Goal: Task Accomplishment & Management: Complete application form

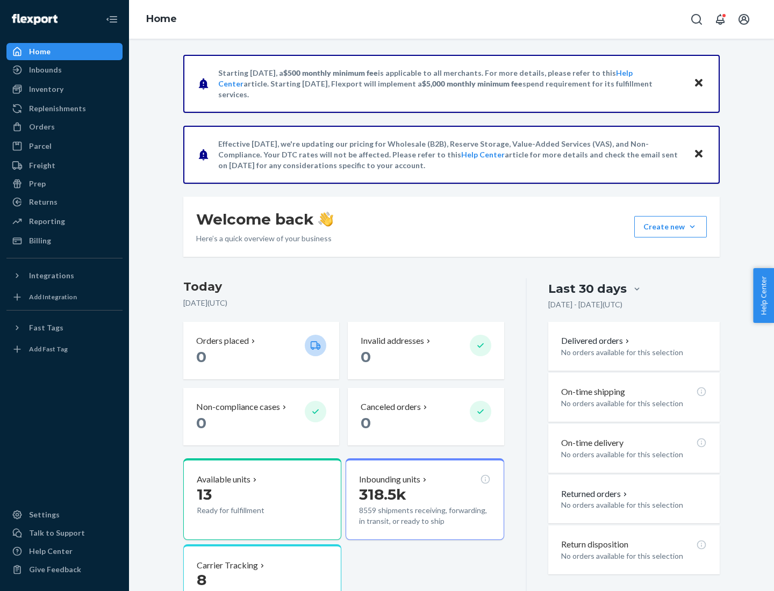
click at [692, 227] on button "Create new Create new inbound Create new order Create new product" at bounding box center [670, 226] width 73 height 21
click at [64, 70] on div "Inbounds" at bounding box center [65, 69] width 114 height 15
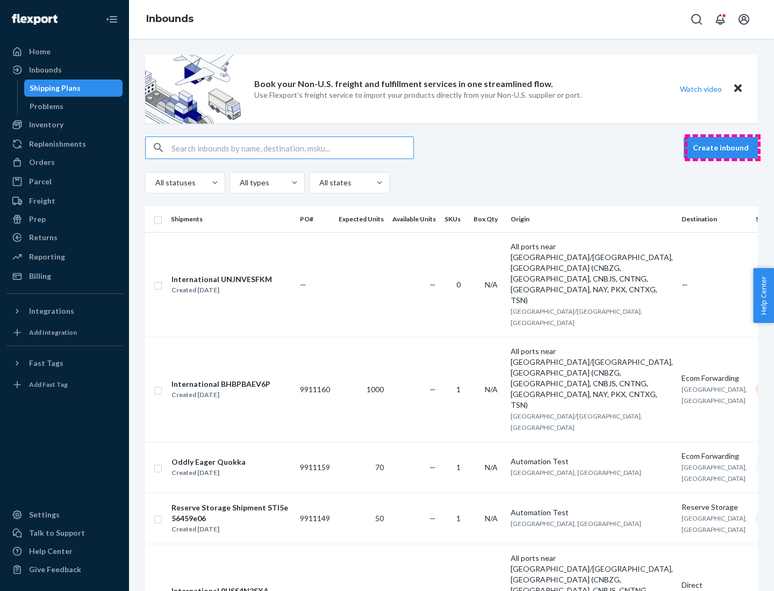
click at [722, 148] on button "Create inbound" at bounding box center [721, 147] width 74 height 21
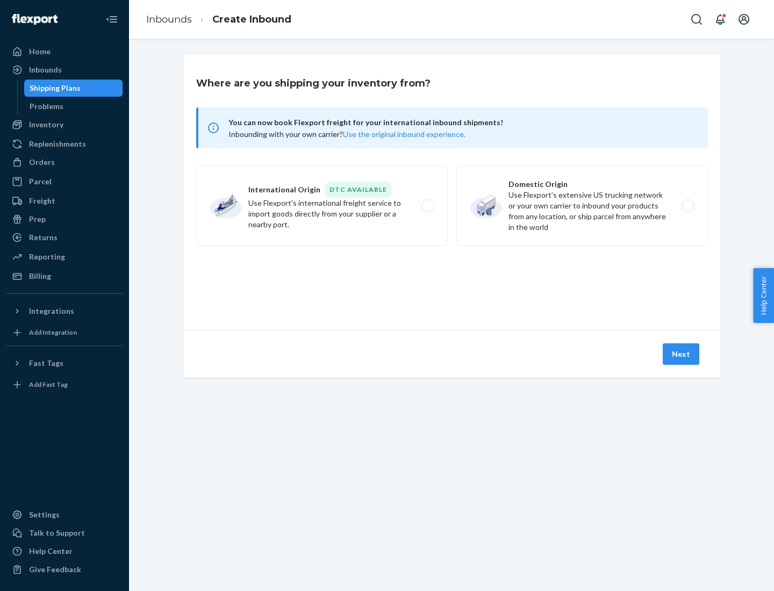
click at [582, 206] on label "Domestic Origin Use Flexport’s extensive US trucking network or your own carrie…" at bounding box center [582, 206] width 252 height 81
click at [687, 206] on input "Domestic Origin Use Flexport’s extensive US trucking network or your own carrie…" at bounding box center [690, 206] width 7 height 7
radio input "true"
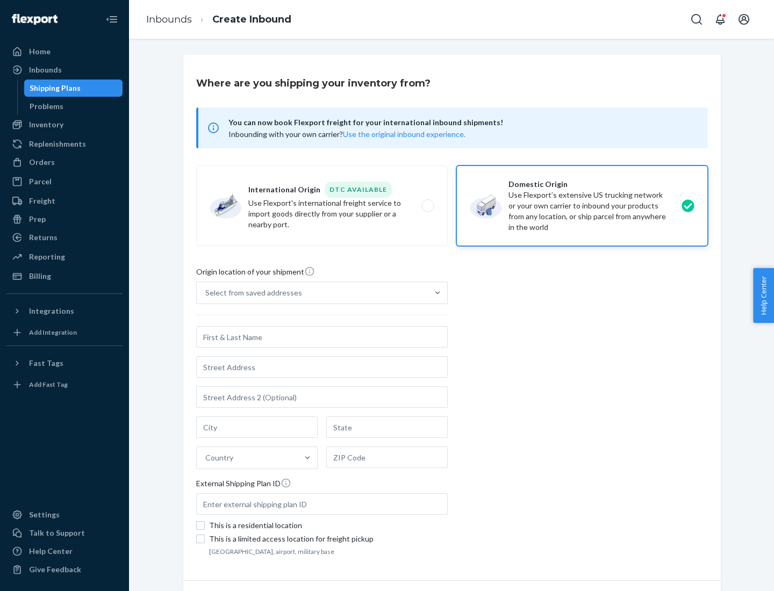
click at [251, 293] on div "Select from saved addresses" at bounding box center [253, 293] width 97 height 11
click at [206, 293] on input "Select from saved addresses" at bounding box center [205, 293] width 1 height 11
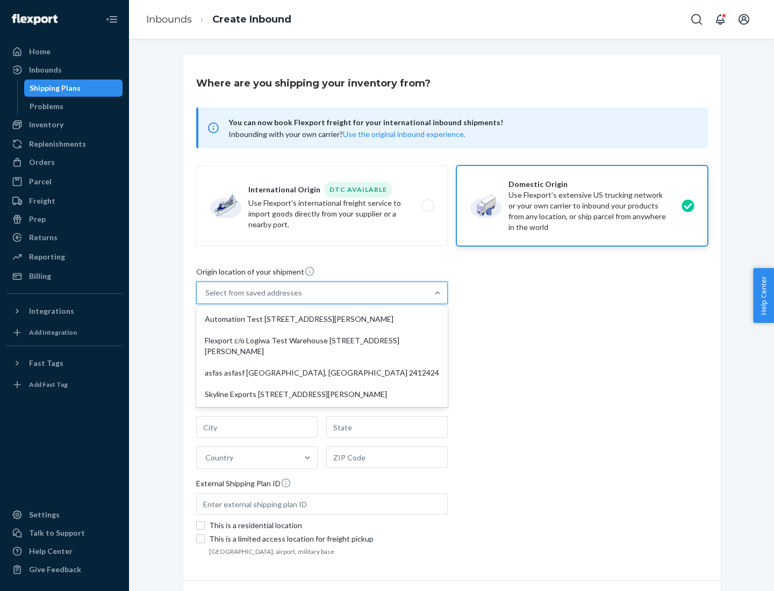
scroll to position [4, 0]
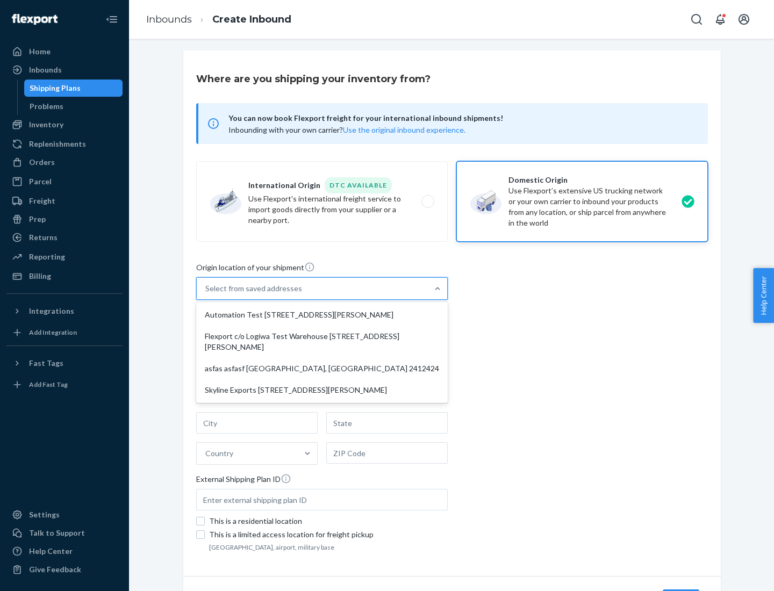
click at [322, 315] on div "Automation Test [STREET_ADDRESS][PERSON_NAME]" at bounding box center [321, 314] width 247 height 21
click at [206, 294] on input "option Automation Test [STREET_ADDRESS][PERSON_NAME] focused, 1 of 4. 4 results…" at bounding box center [205, 288] width 1 height 11
type input "Automation Test"
type input "9th Floor"
type input "[GEOGRAPHIC_DATA]"
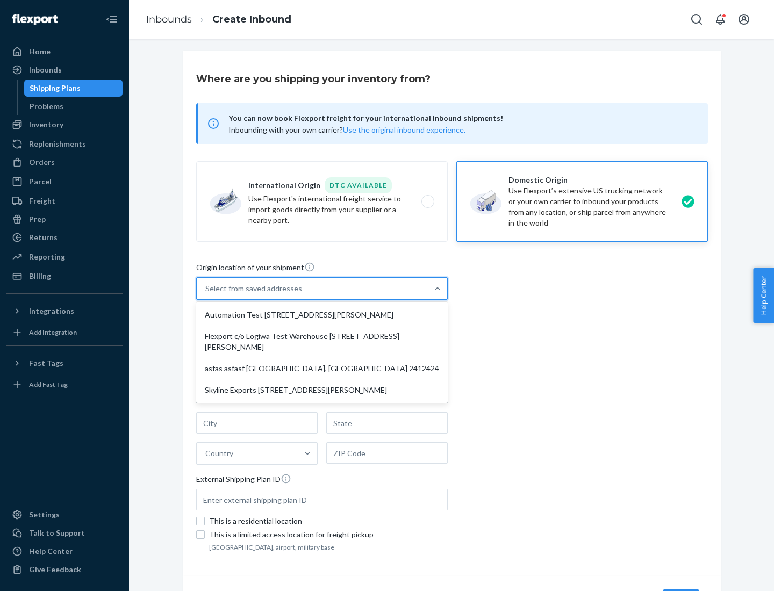
type input "CA"
type input "94104"
type input "[STREET_ADDRESS][PERSON_NAME]"
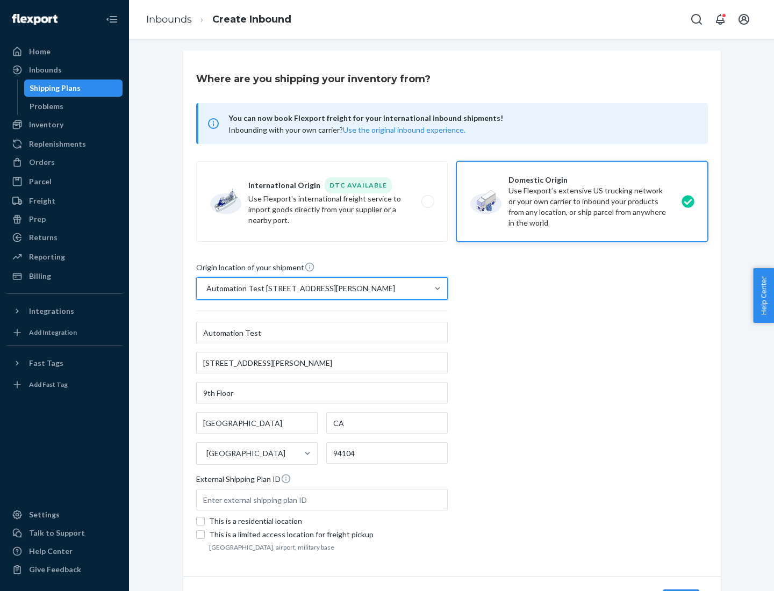
scroll to position [63, 0]
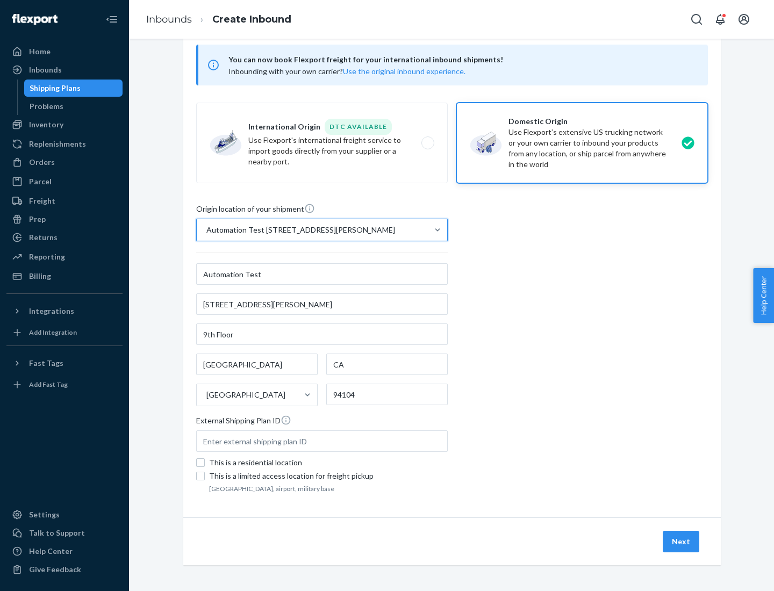
click at [682, 542] on button "Next" at bounding box center [681, 541] width 37 height 21
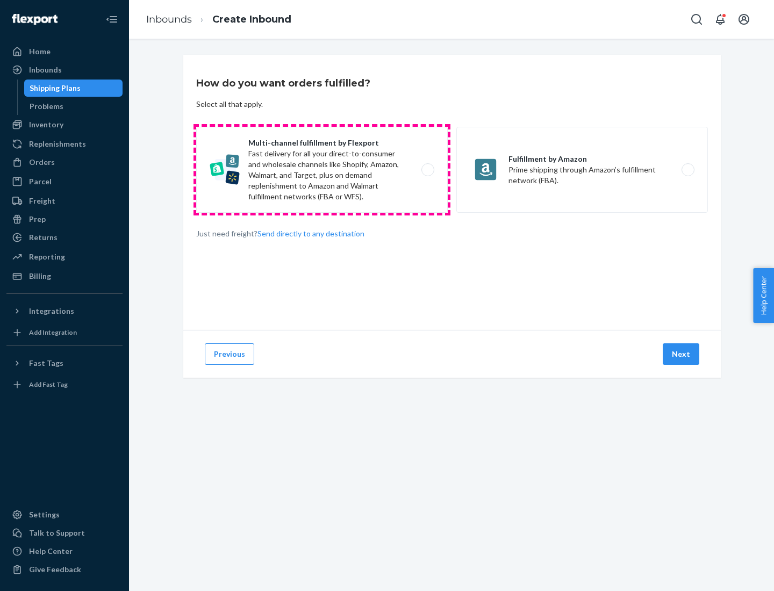
click at [322, 170] on label "Multi-channel fulfillment by Flexport Fast delivery for all your direct-to-cons…" at bounding box center [322, 170] width 252 height 86
click at [427, 170] on input "Multi-channel fulfillment by Flexport Fast delivery for all your direct-to-cons…" at bounding box center [430, 170] width 7 height 7
radio input "true"
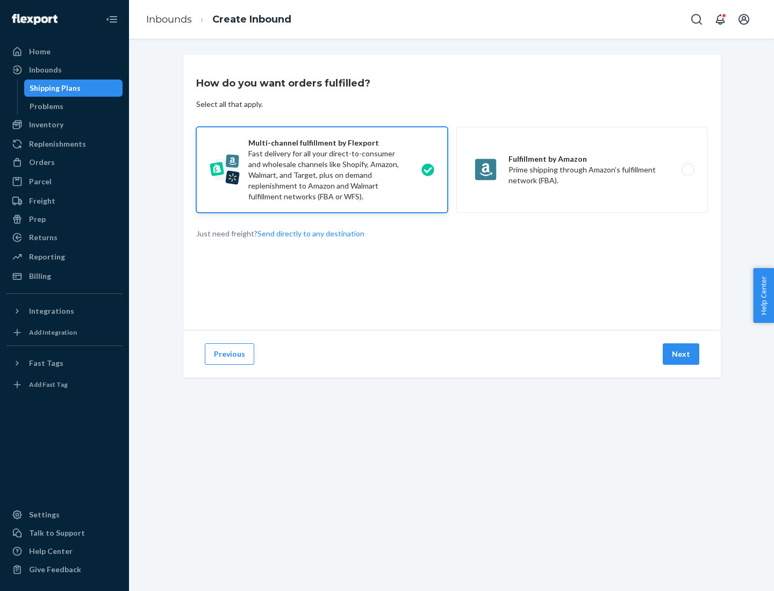
click at [682, 354] on button "Next" at bounding box center [681, 353] width 37 height 21
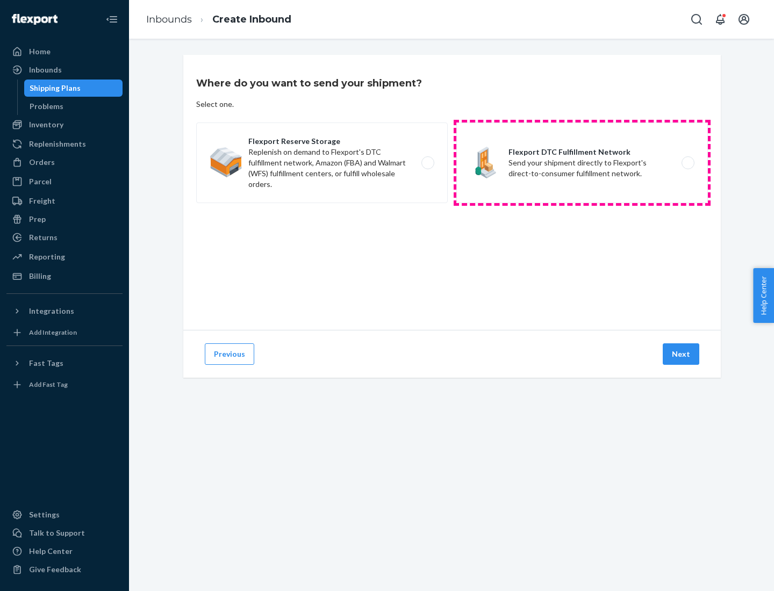
click at [582, 163] on label "Flexport DTC Fulfillment Network Send your shipment directly to Flexport's dire…" at bounding box center [582, 163] width 252 height 81
click at [687, 163] on input "Flexport DTC Fulfillment Network Send your shipment directly to Flexport's dire…" at bounding box center [690, 163] width 7 height 7
radio input "true"
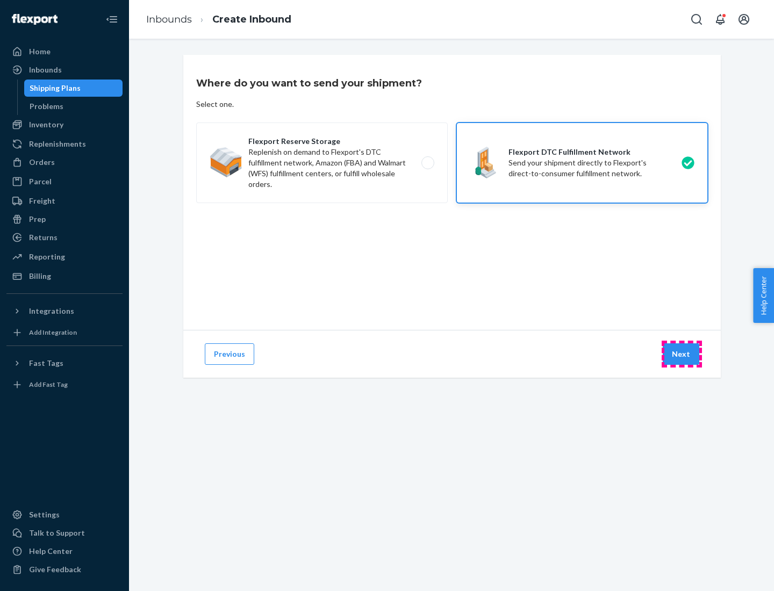
click at [682, 354] on button "Next" at bounding box center [681, 353] width 37 height 21
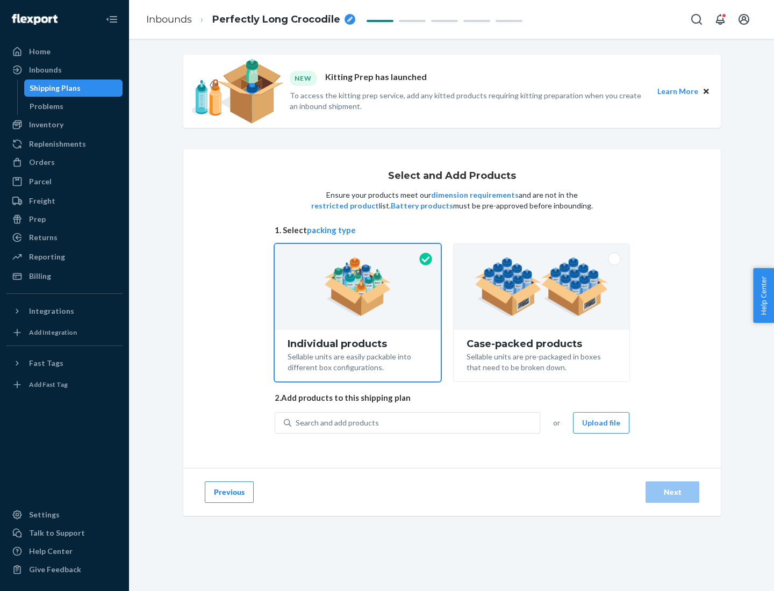
click at [542, 287] on img at bounding box center [542, 286] width 134 height 59
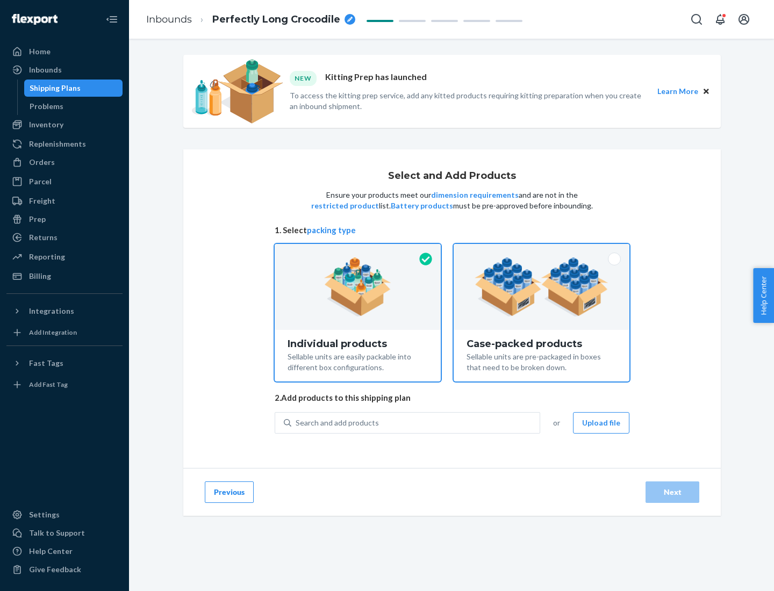
click at [542, 251] on input "Case-packed products Sellable units are pre-packaged in boxes that need to be b…" at bounding box center [541, 247] width 7 height 7
radio input "true"
radio input "false"
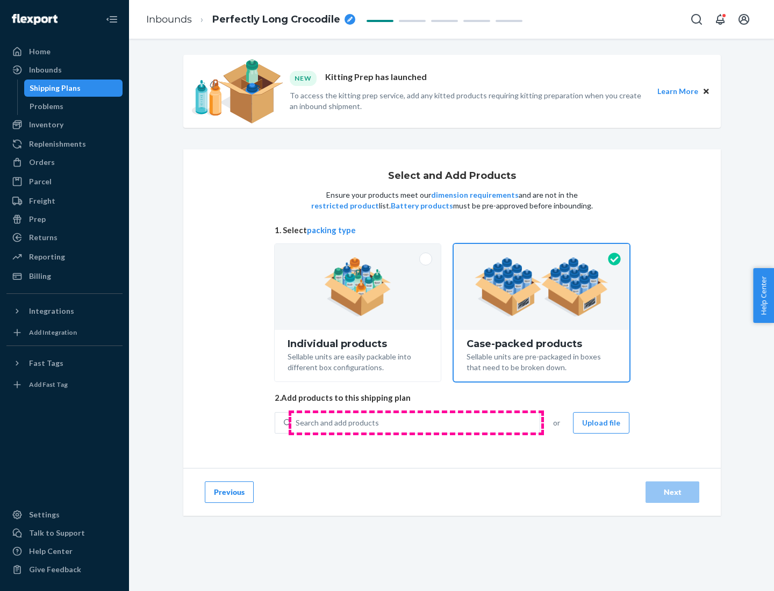
click at [416, 422] on div "Search and add products" at bounding box center [415, 422] width 248 height 19
click at [297, 422] on input "Search and add products" at bounding box center [296, 423] width 1 height 11
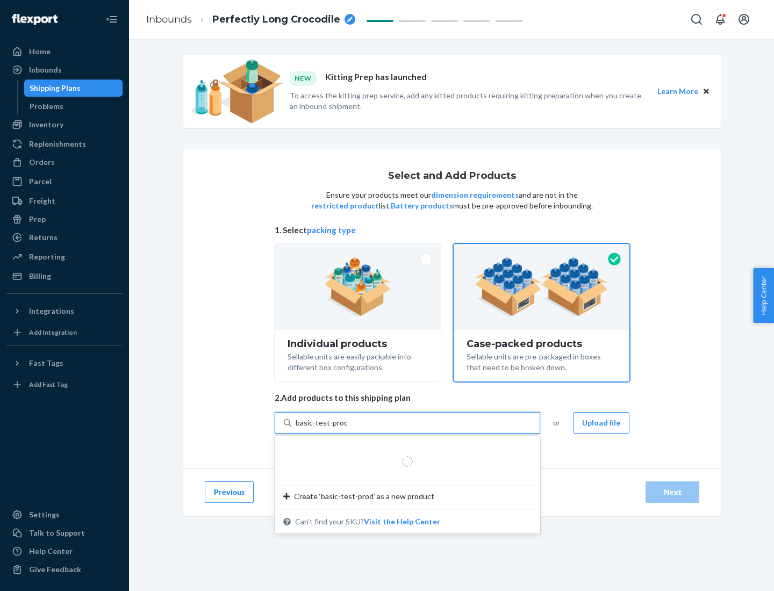
type input "basic-test-product-1"
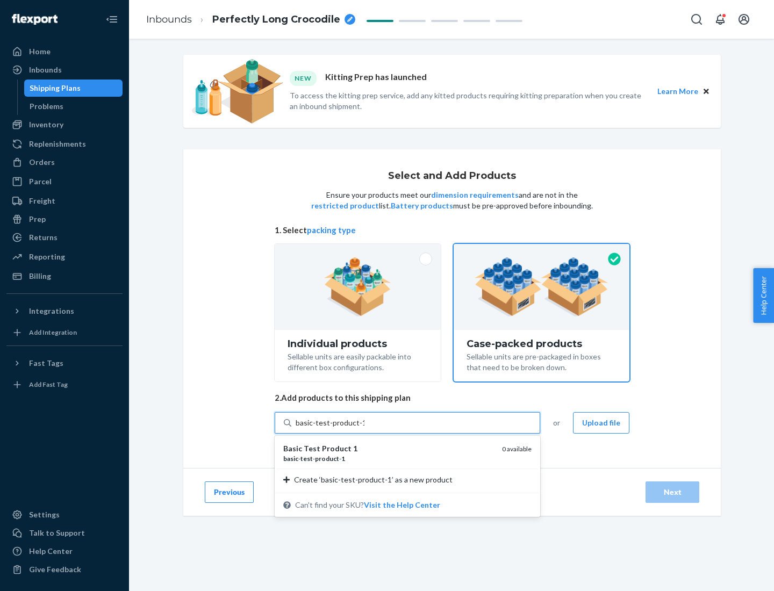
click at [389, 458] on div "basic - test - product - 1" at bounding box center [388, 458] width 210 height 9
click at [364, 428] on input "basic-test-product-1" at bounding box center [330, 423] width 69 height 11
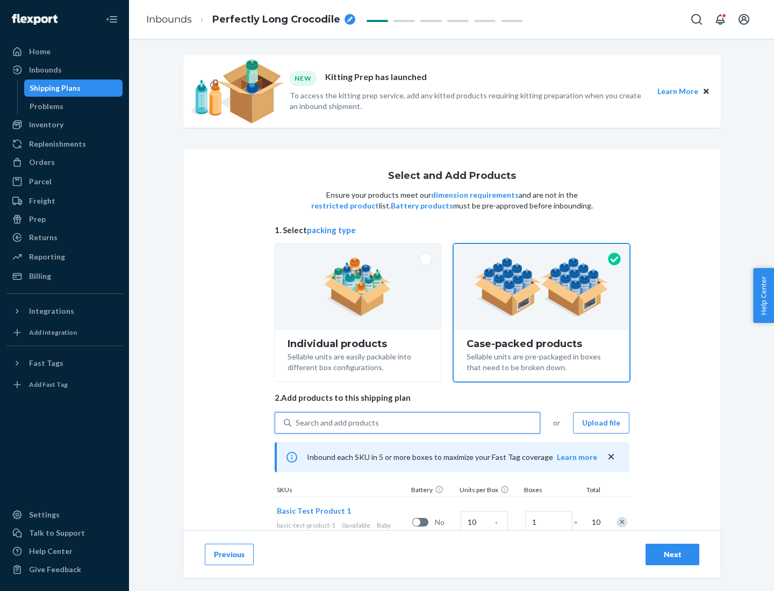
scroll to position [39, 0]
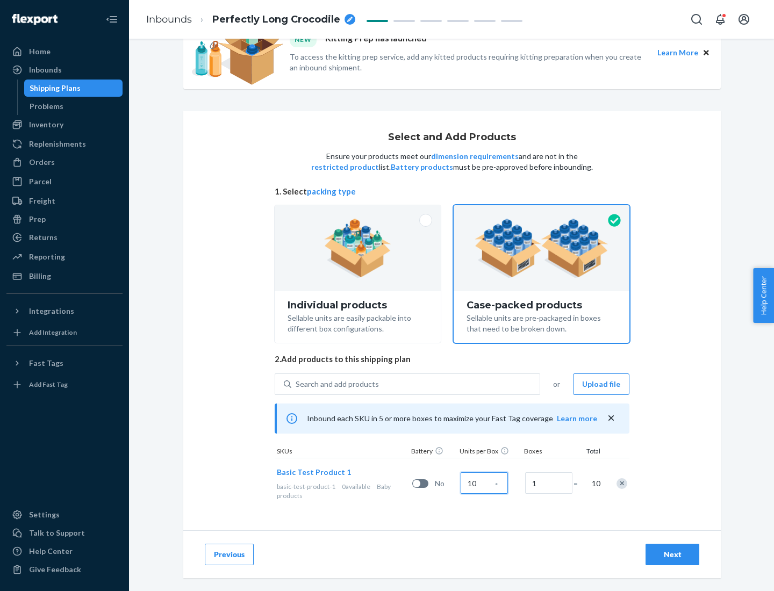
type input "10"
type input "7"
click at [672, 555] on div "Next" at bounding box center [672, 554] width 35 height 11
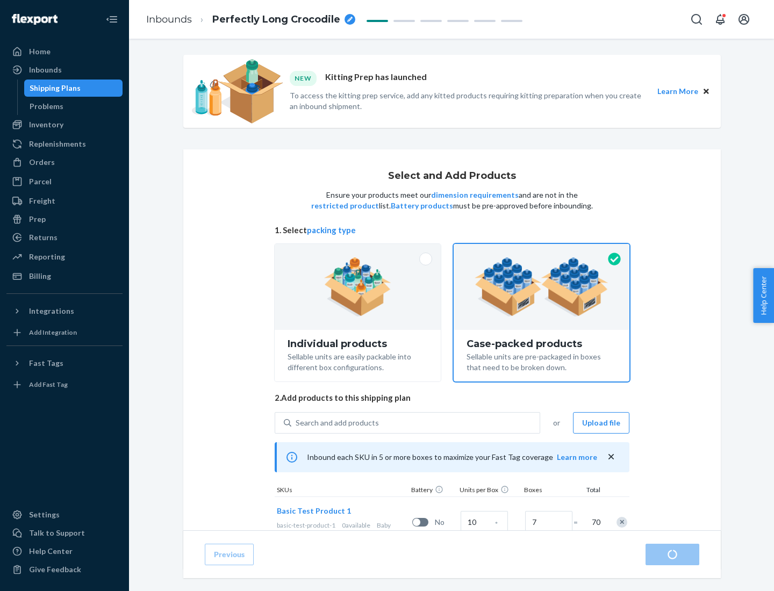
radio input "true"
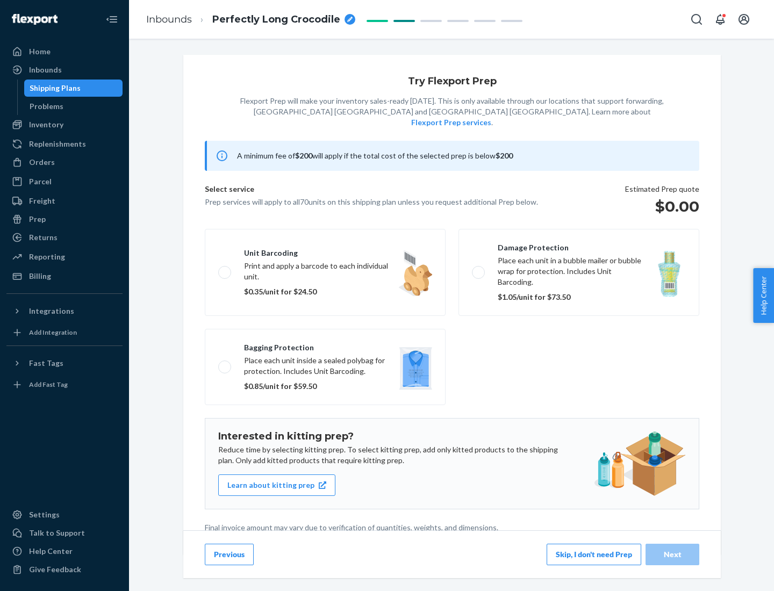
scroll to position [3, 0]
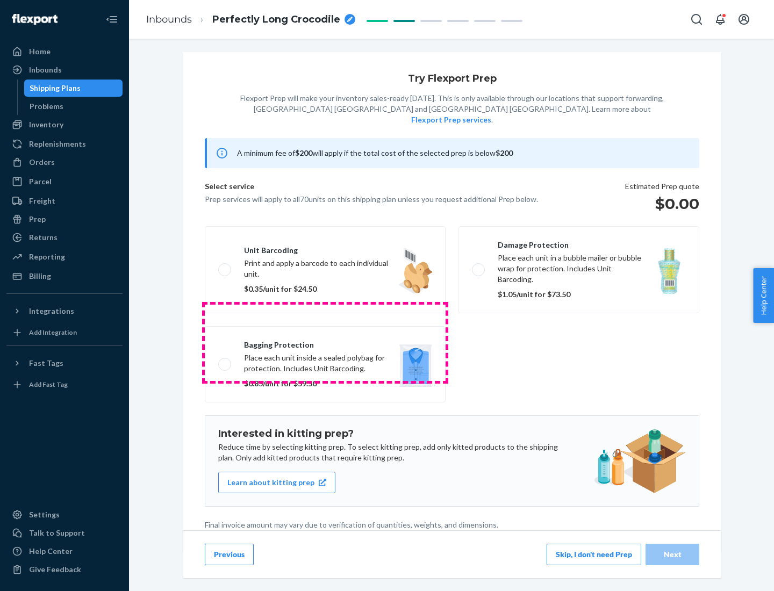
click at [325, 342] on label "Bagging protection Place each unit inside a sealed polybag for protection. Incl…" at bounding box center [325, 364] width 241 height 76
click at [225, 361] on input "Bagging protection Place each unit inside a sealed polybag for protection. Incl…" at bounding box center [221, 364] width 7 height 7
checkbox input "true"
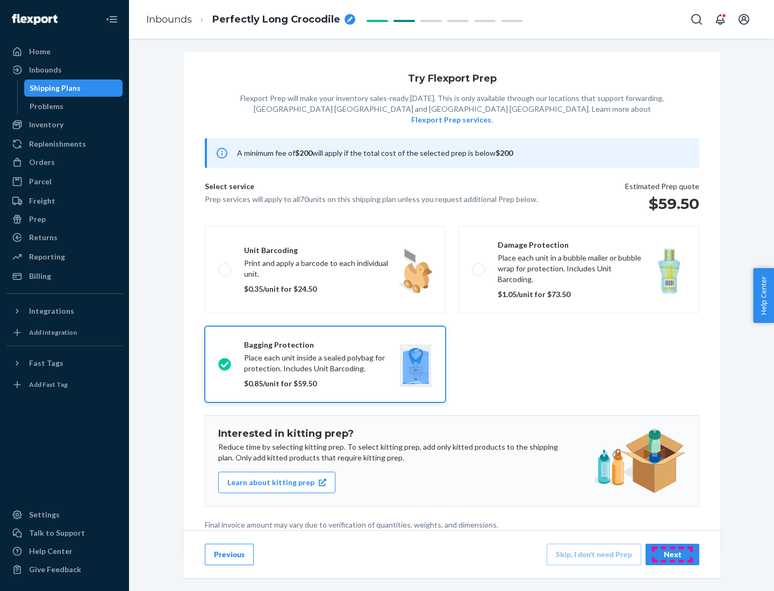
click at [672, 554] on div "Next" at bounding box center [672, 554] width 35 height 11
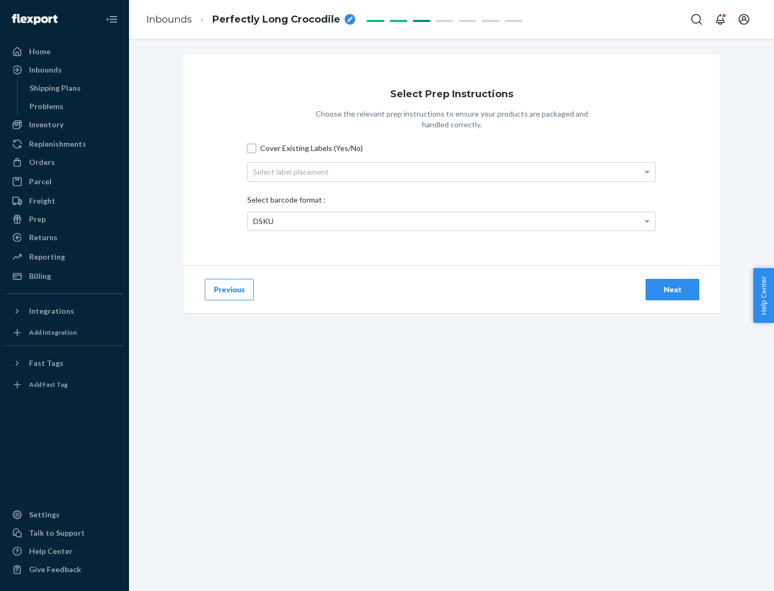
click at [252, 148] on input "Cover Existing Labels (Yes/No)" at bounding box center [251, 148] width 9 height 9
checkbox input "true"
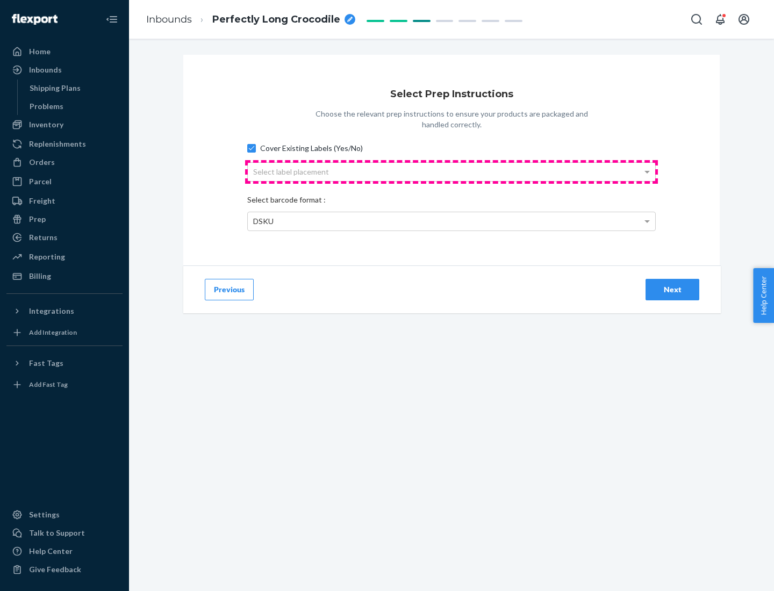
click at [451, 171] on div "Select label placement" at bounding box center [451, 172] width 407 height 18
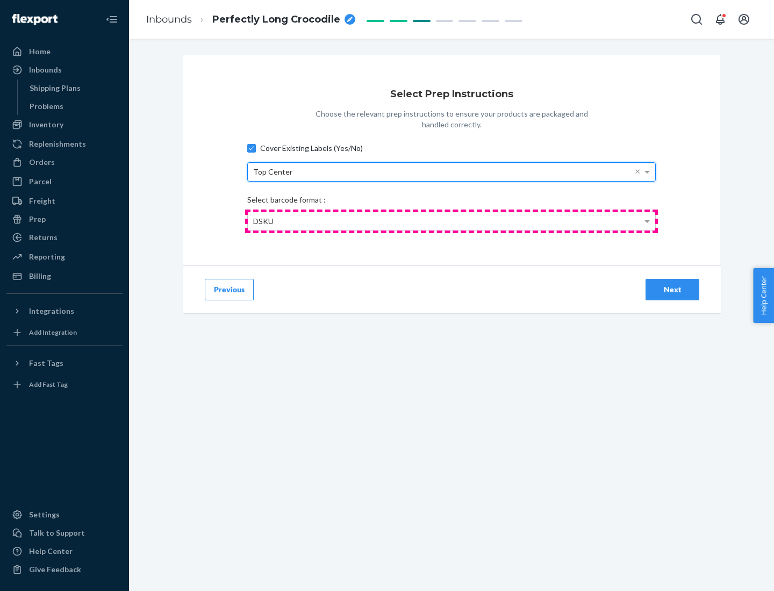
click at [451, 221] on div "DSKU" at bounding box center [451, 221] width 407 height 18
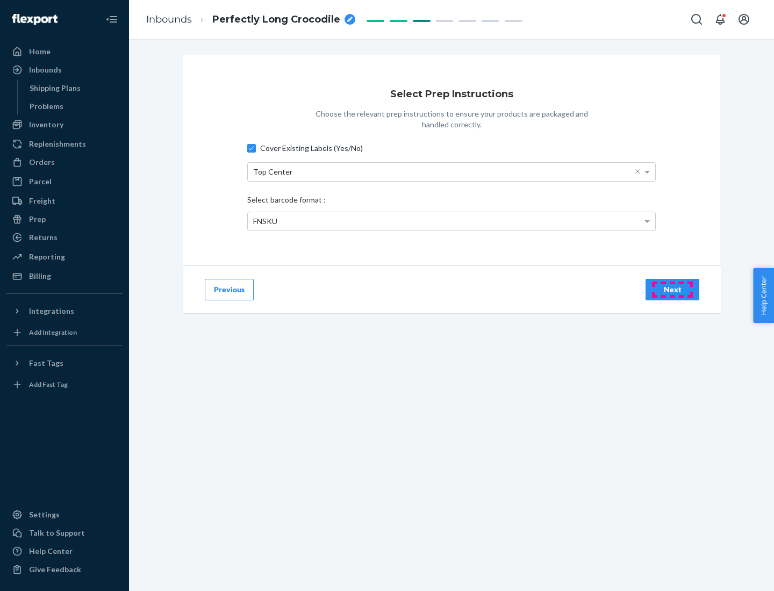
click at [672, 289] on div "Next" at bounding box center [672, 289] width 35 height 11
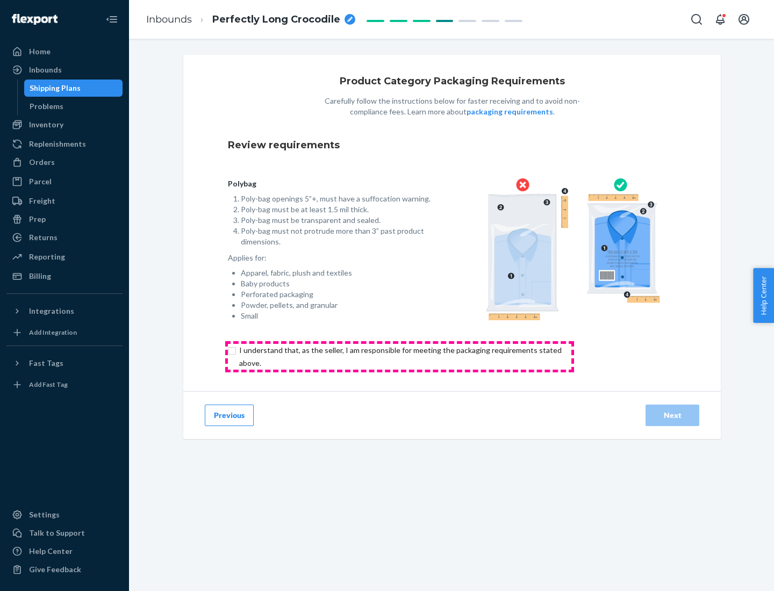
click at [399, 356] on input "checkbox" at bounding box center [406, 357] width 357 height 26
checkbox input "true"
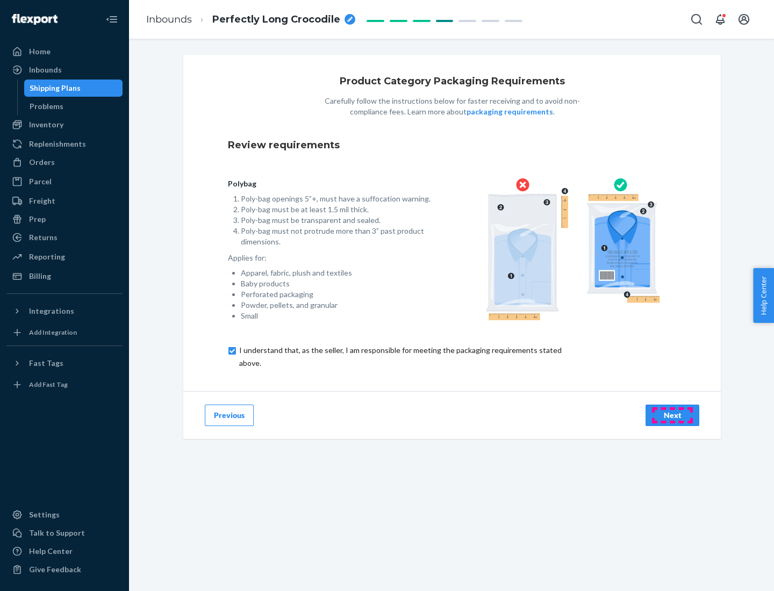
click at [672, 415] on div "Next" at bounding box center [672, 415] width 35 height 11
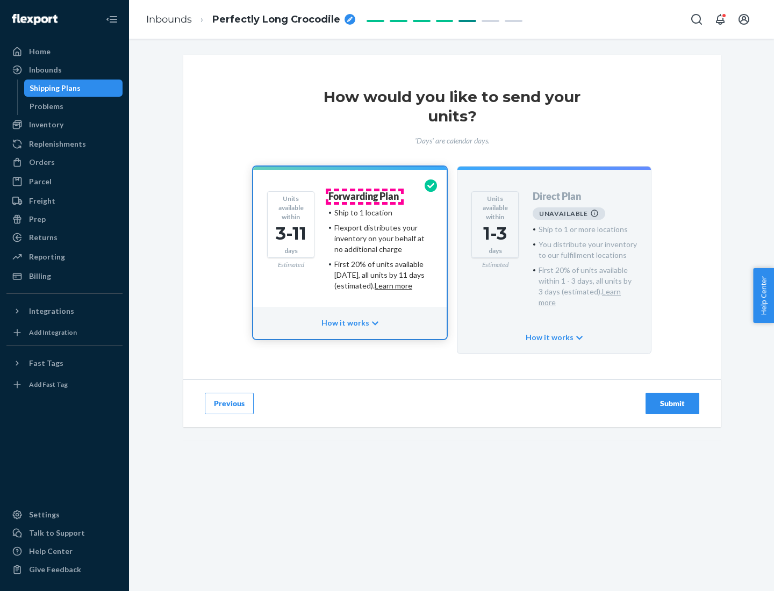
click at [364, 196] on h4 "Forwarding Plan" at bounding box center [363, 196] width 70 height 11
click at [672, 398] on div "Submit" at bounding box center [672, 403] width 35 height 11
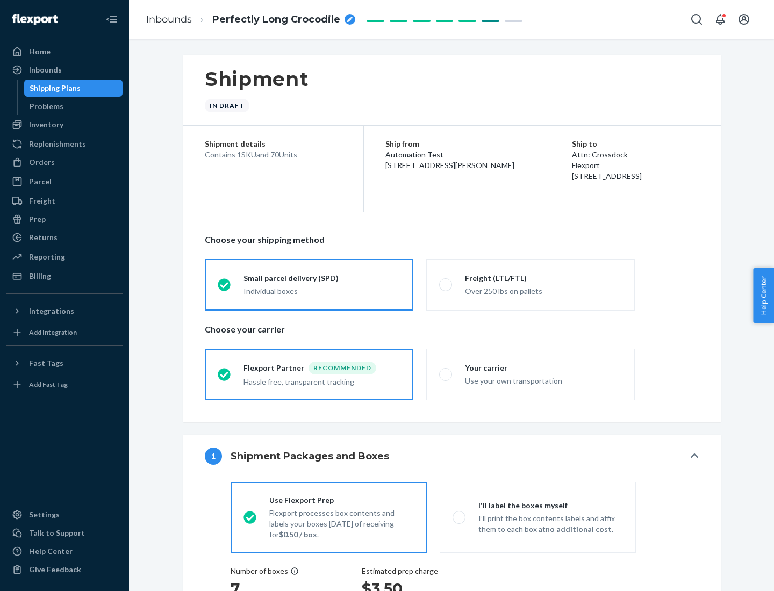
radio input "true"
radio input "false"
radio input "true"
radio input "false"
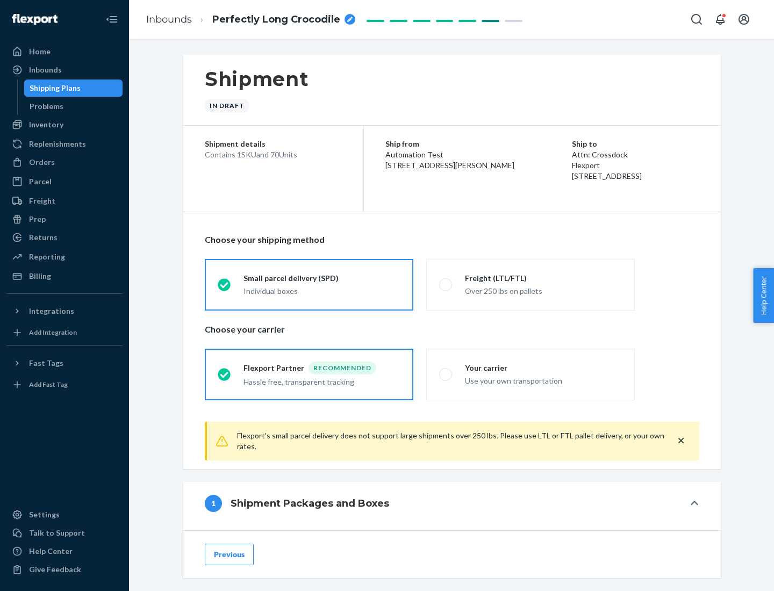
click at [531, 284] on div "Over 250 lbs on pallets" at bounding box center [543, 290] width 157 height 13
click at [446, 284] on input "Freight (LTL/FTL) Over 250 lbs on pallets" at bounding box center [442, 284] width 7 height 7
radio input "true"
radio input "false"
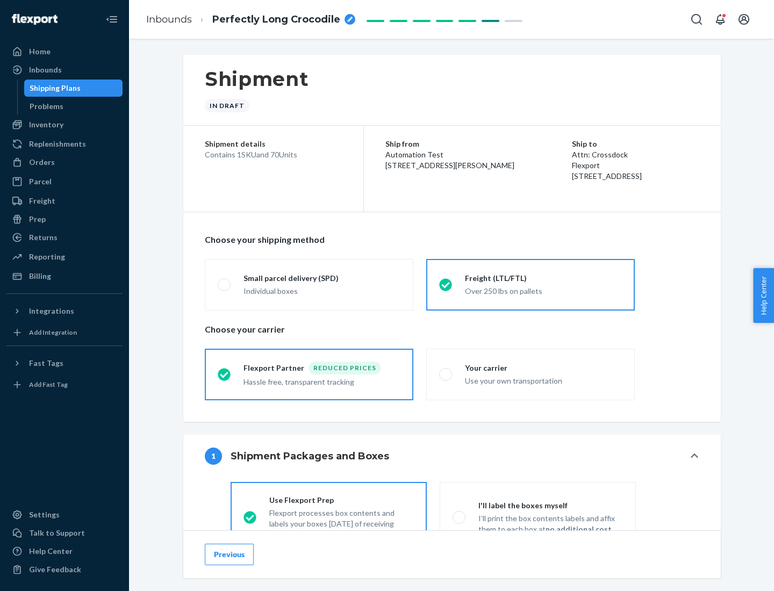
scroll to position [60, 0]
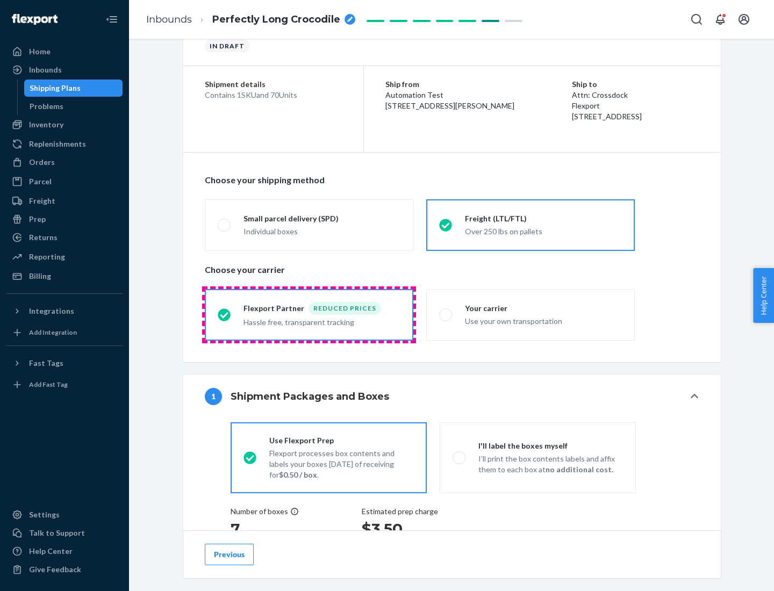
click at [309, 315] on div "Hassle free, transparent tracking" at bounding box center [321, 321] width 157 height 13
click at [225, 314] on input "Flexport Partner Reduced prices Hassle free, transparent tracking" at bounding box center [221, 314] width 7 height 7
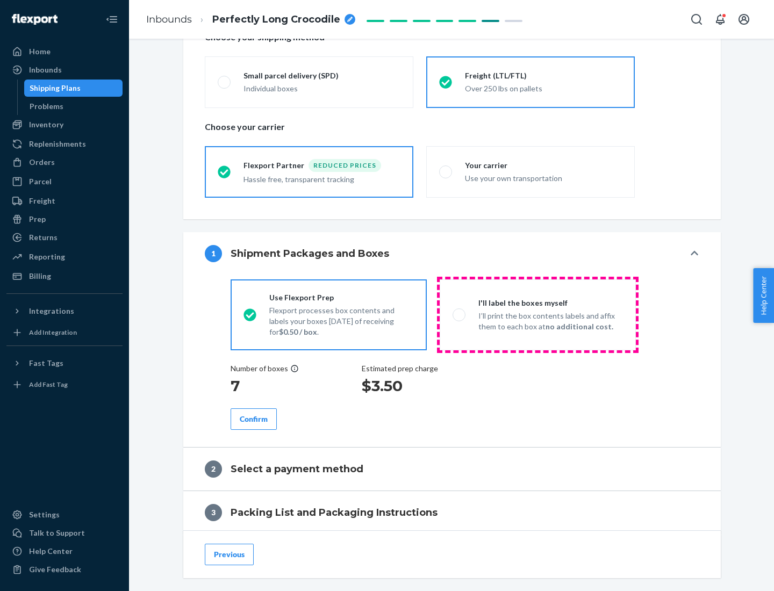
click at [537, 314] on p "I’ll print the box contents labels and affix them to each box at no additional …" at bounding box center [550, 321] width 145 height 21
click at [460, 314] on input "I'll label the boxes myself I’ll print the box contents labels and affix them t…" at bounding box center [456, 314] width 7 height 7
radio input "true"
radio input "false"
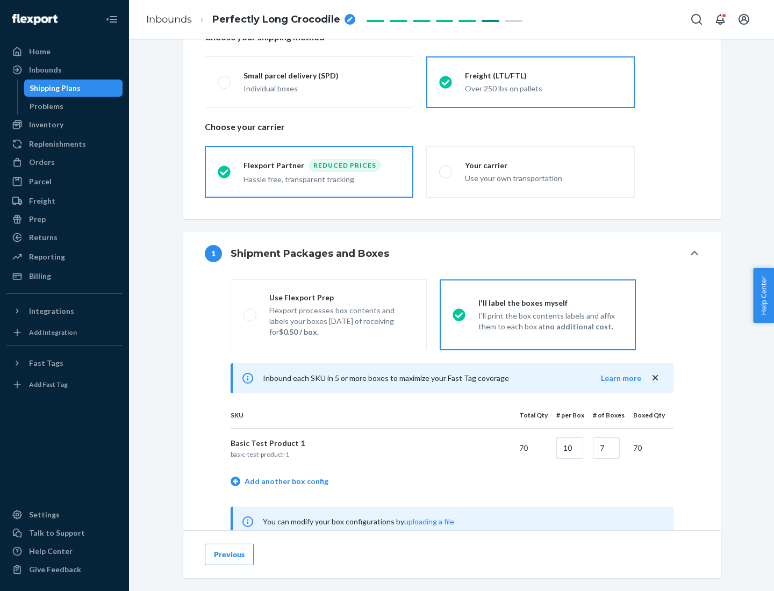
scroll to position [336, 0]
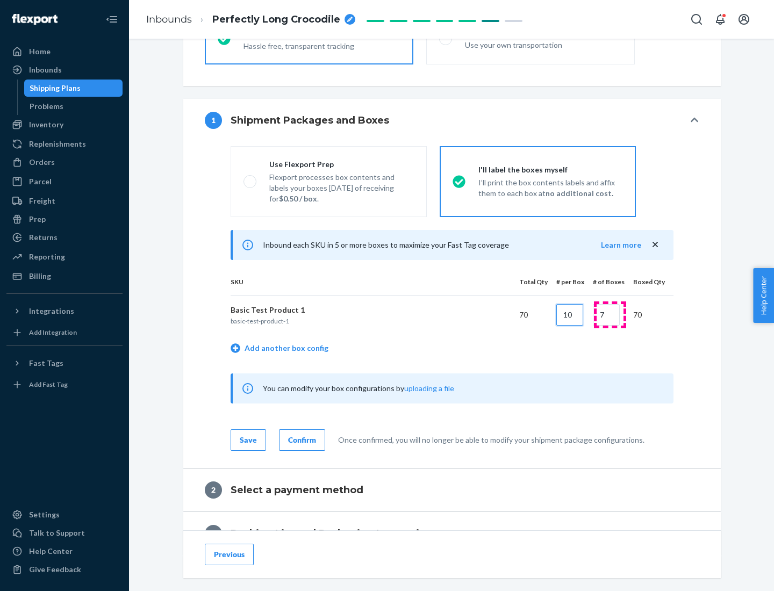
type input "10"
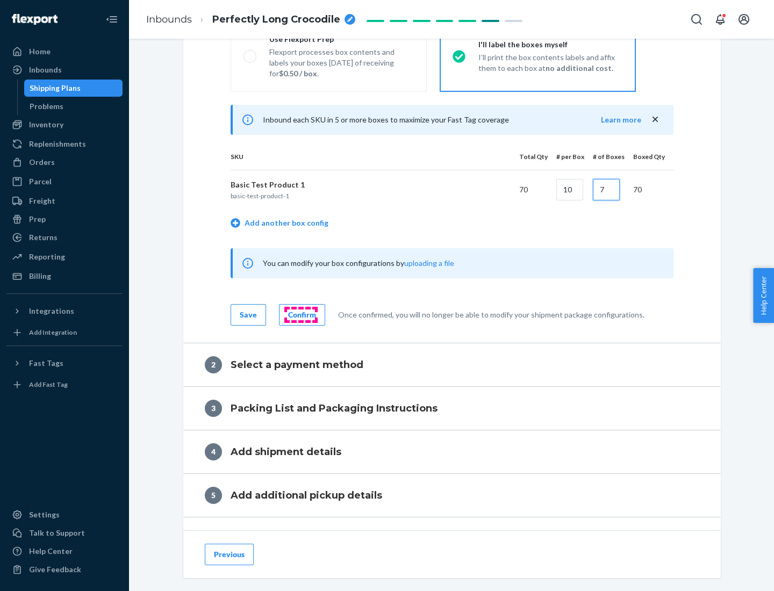
type input "7"
click at [300, 314] on div "Confirm" at bounding box center [302, 315] width 28 height 11
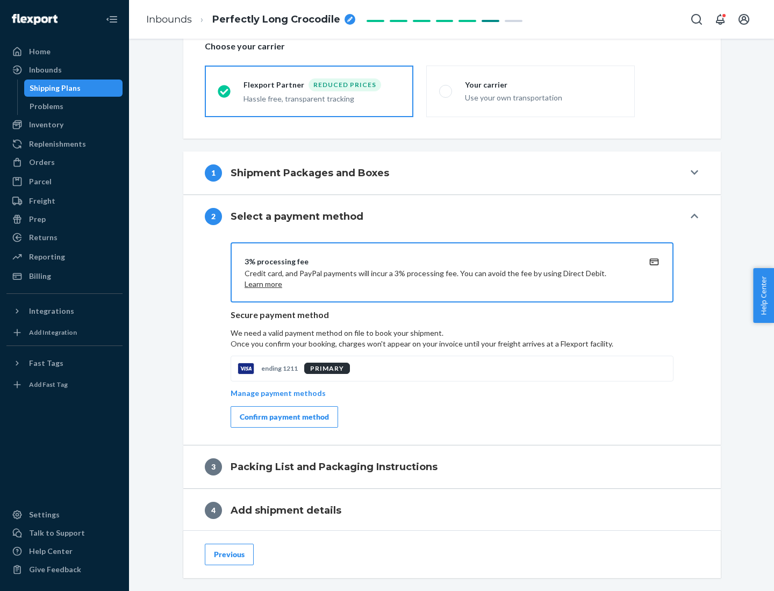
scroll to position [385, 0]
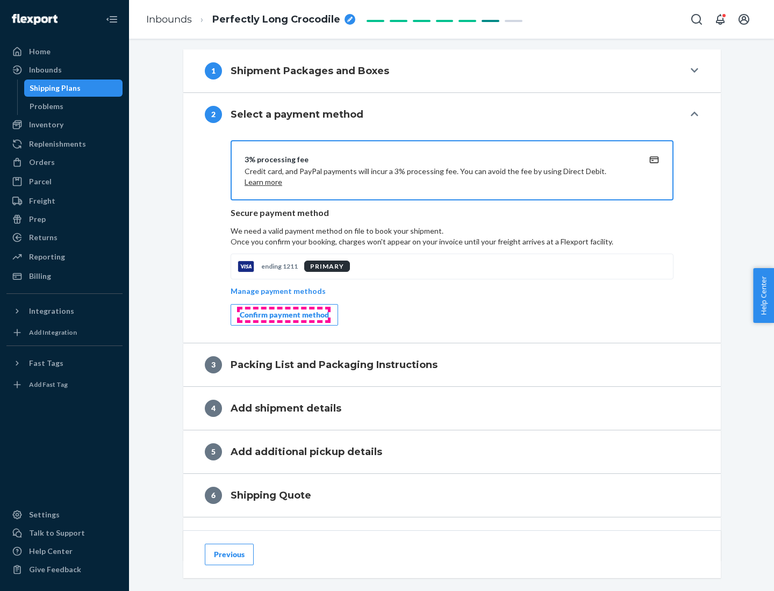
click at [283, 315] on div "Confirm payment method" at bounding box center [284, 315] width 89 height 11
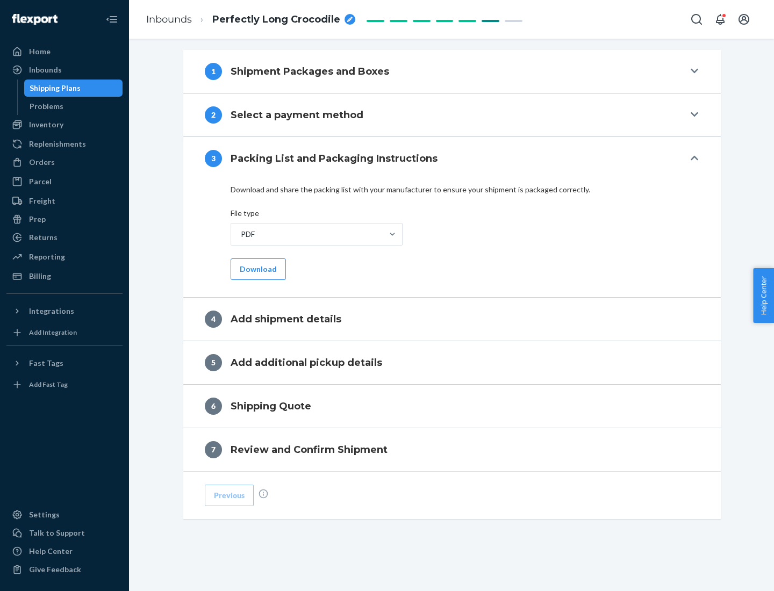
scroll to position [339, 0]
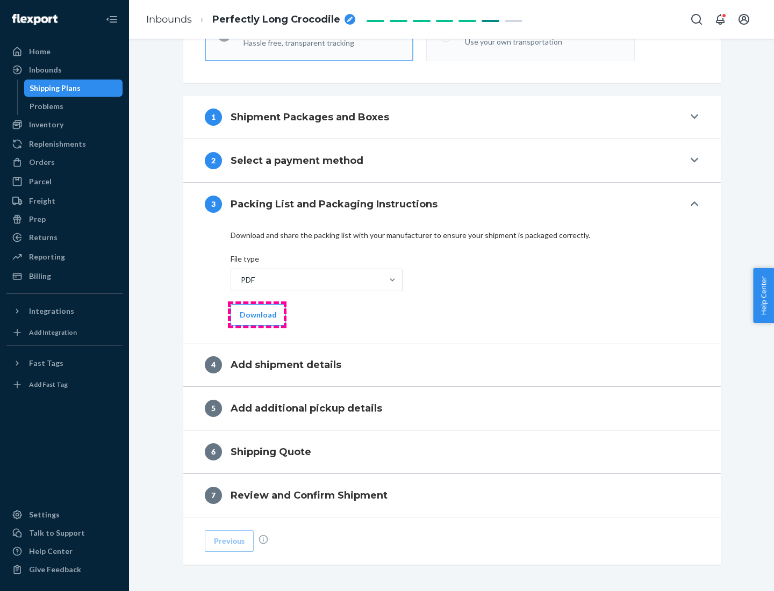
click at [257, 314] on button "Download" at bounding box center [258, 314] width 55 height 21
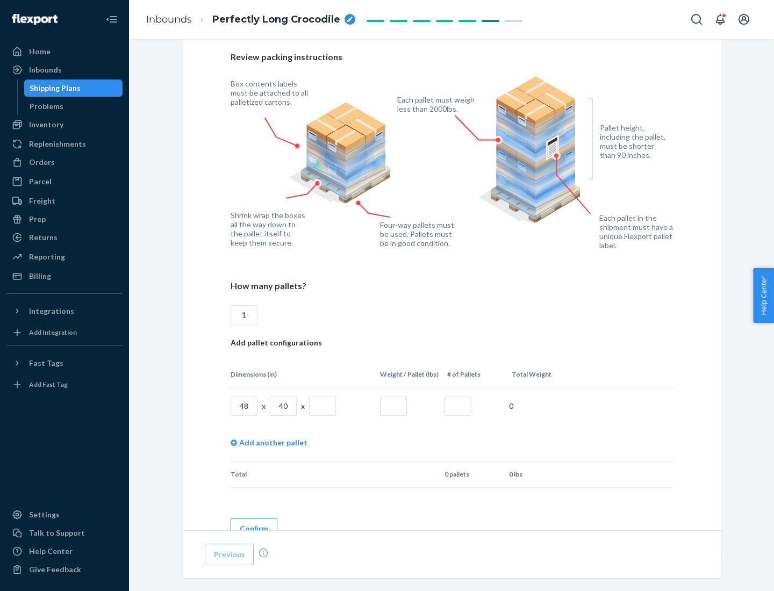
scroll to position [737, 0]
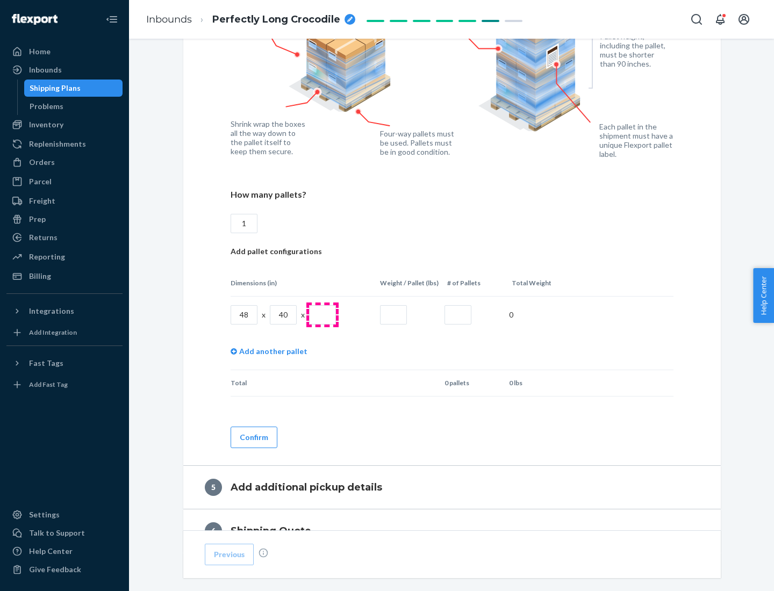
type input "1"
type input "40"
type input "200"
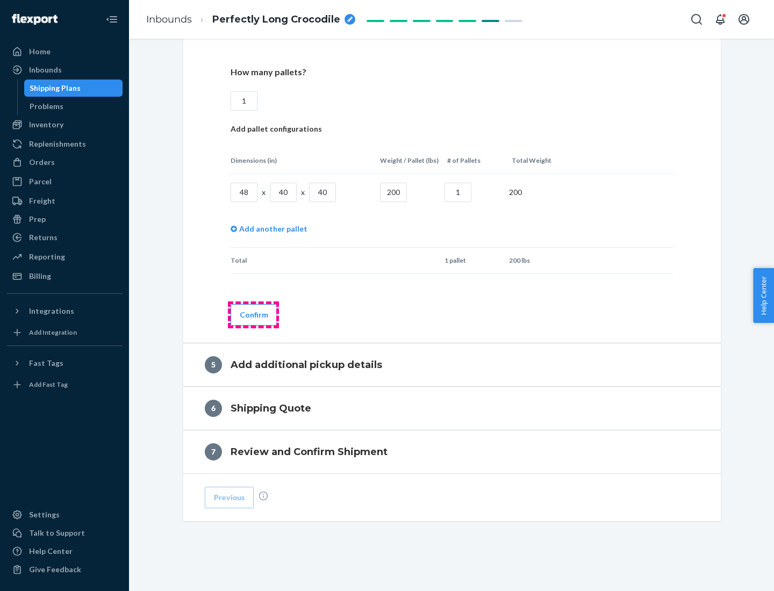
type input "1"
click at [253, 314] on button "Confirm" at bounding box center [254, 314] width 47 height 21
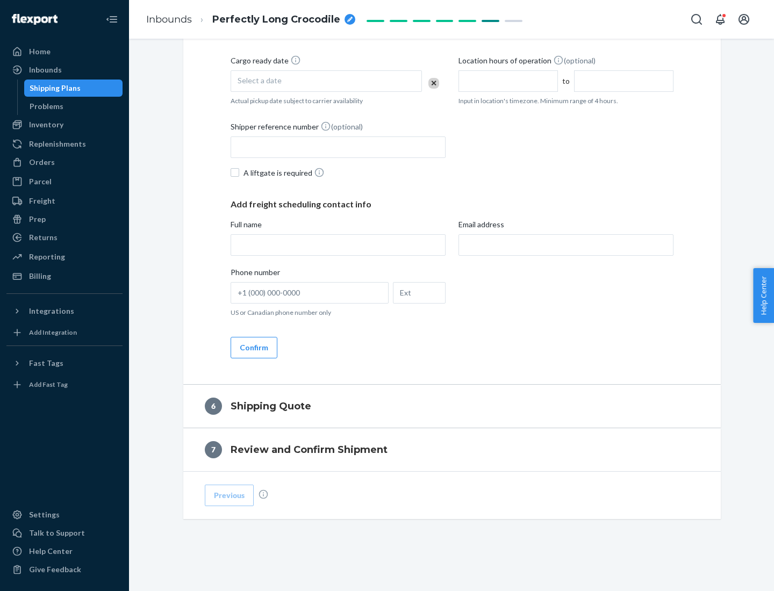
scroll to position [368, 0]
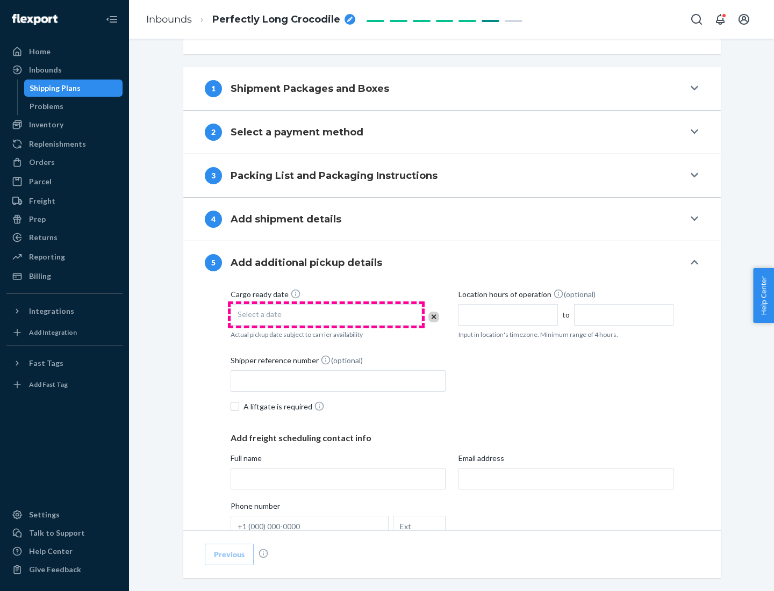
click at [326, 314] on div "Select a date" at bounding box center [326, 314] width 191 height 21
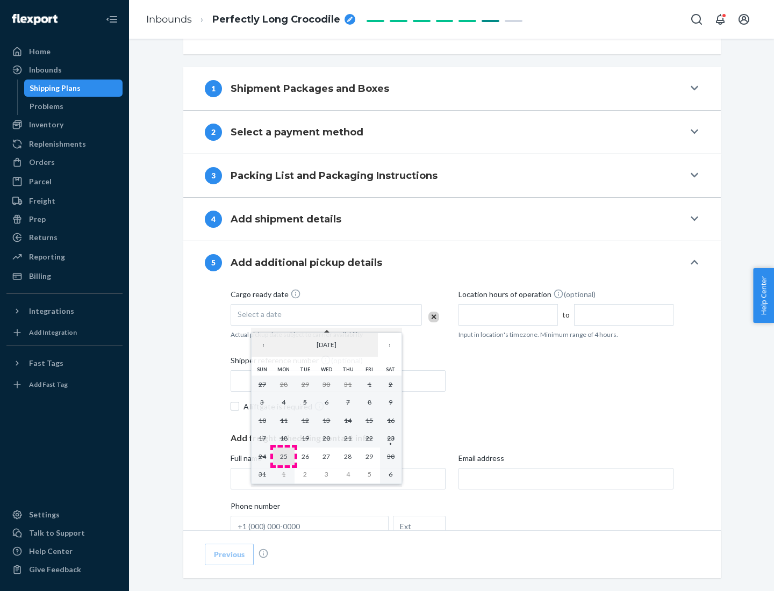
click at [283, 456] on abbr "25" at bounding box center [284, 457] width 8 height 8
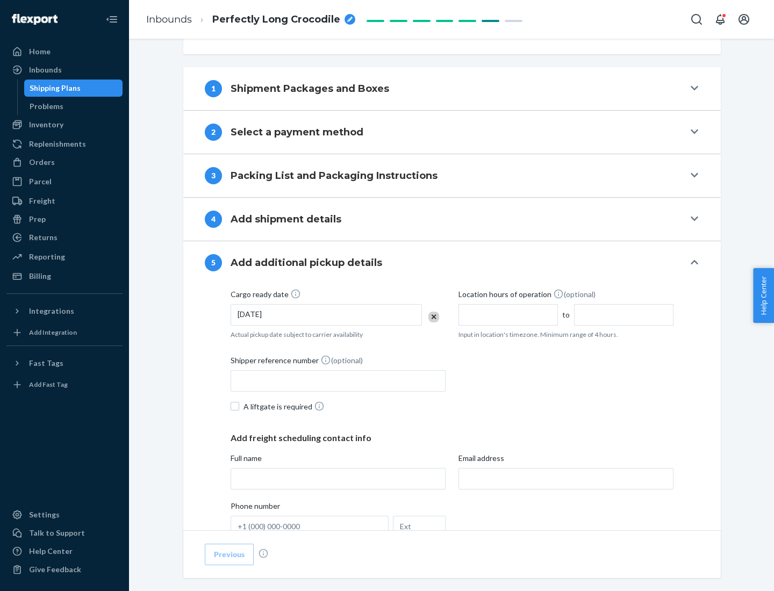
scroll to position [532, 0]
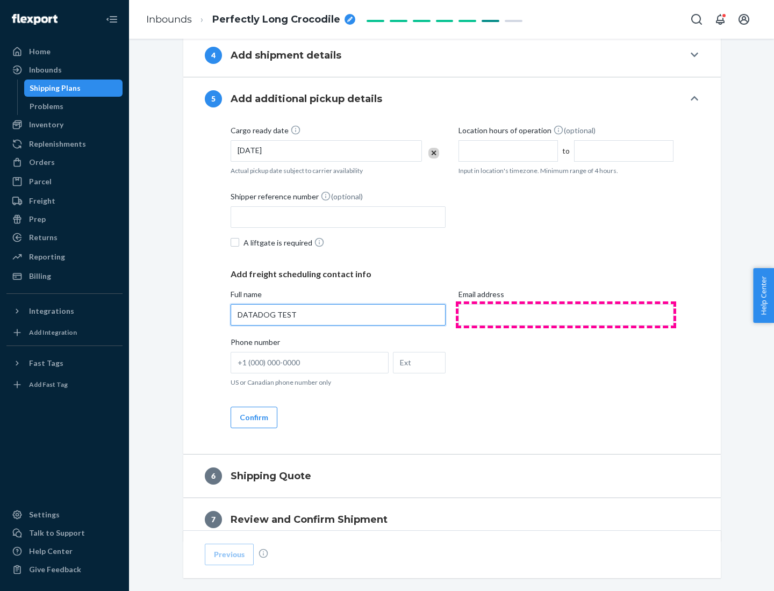
type input "DATADOG TEST"
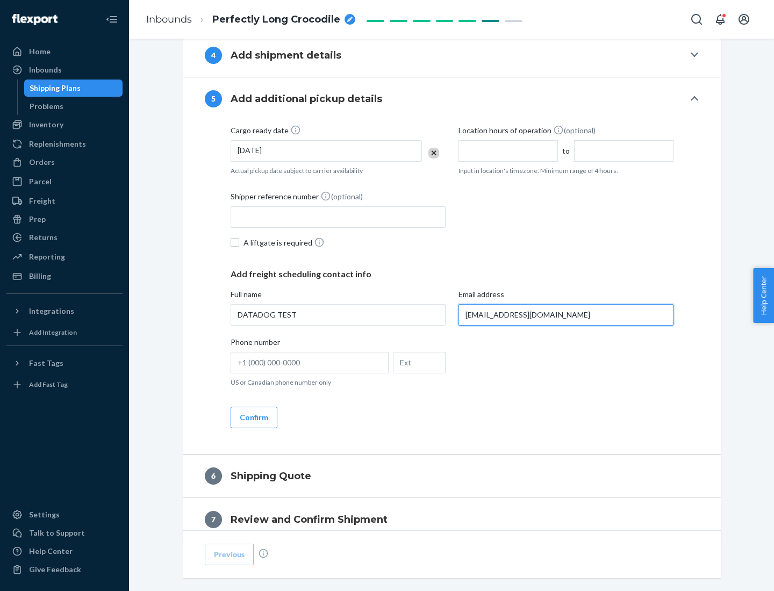
scroll to position [579, 0]
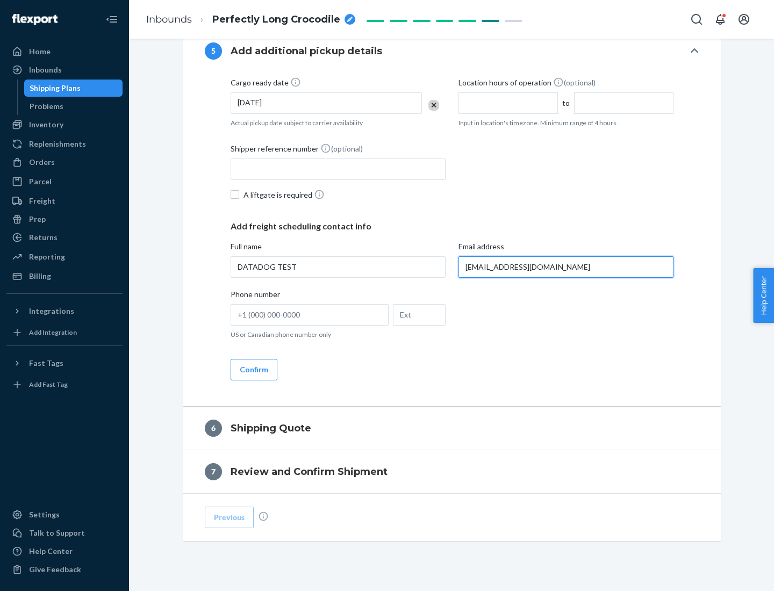
type input "[EMAIL_ADDRESS][DOMAIN_NAME]"
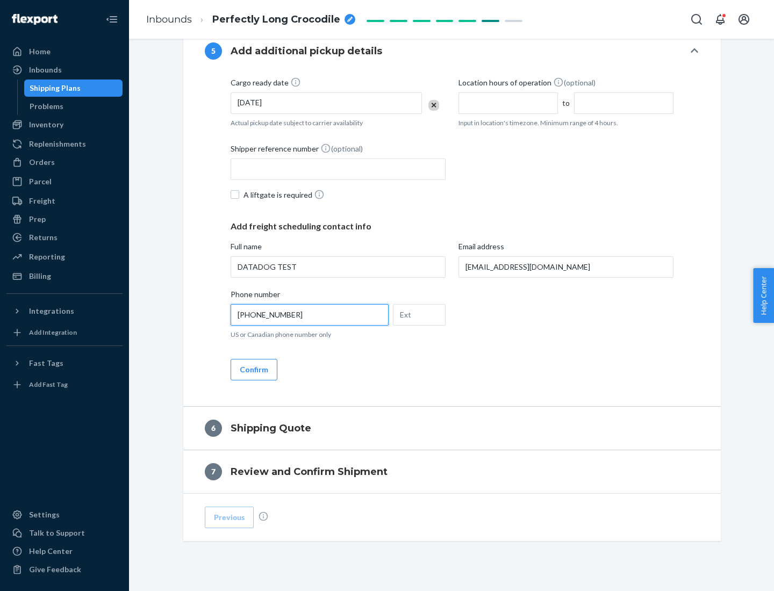
scroll to position [601, 0]
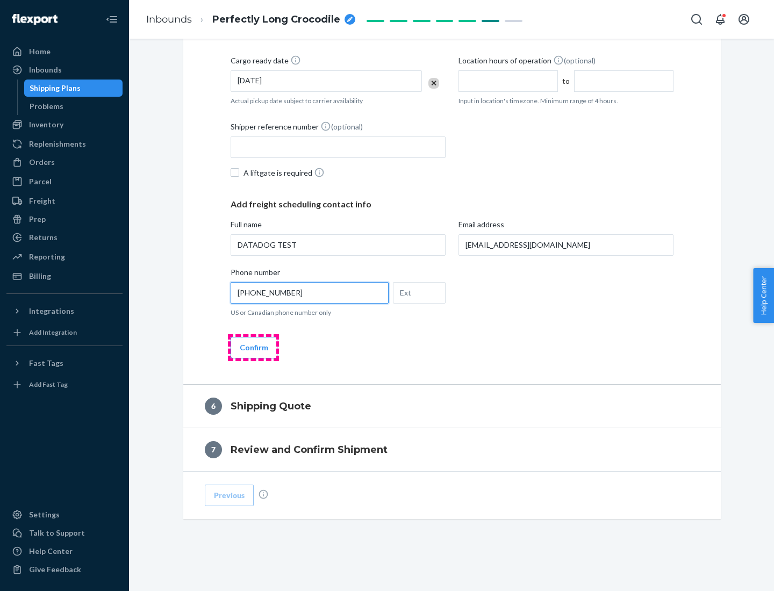
type input "[PHONE_NUMBER]"
click at [253, 347] on button "Confirm" at bounding box center [254, 347] width 47 height 21
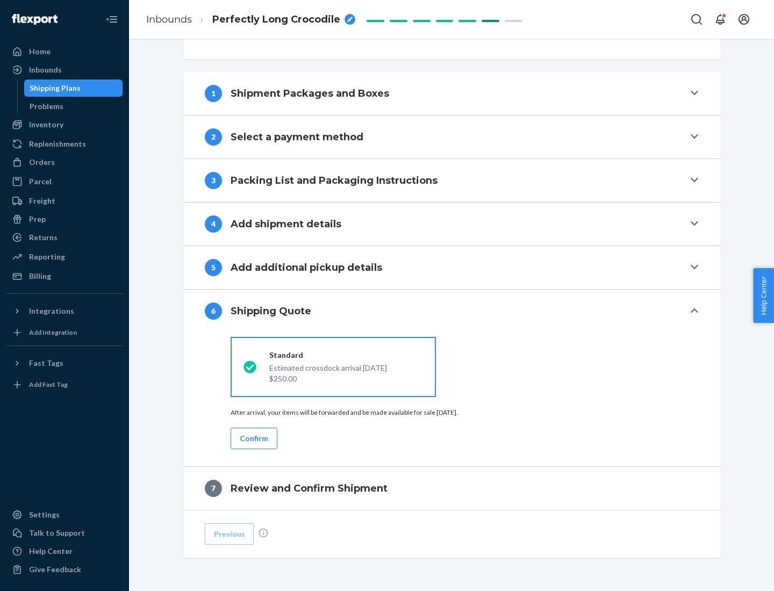
scroll to position [402, 0]
